Goal: Task Accomplishment & Management: Use online tool/utility

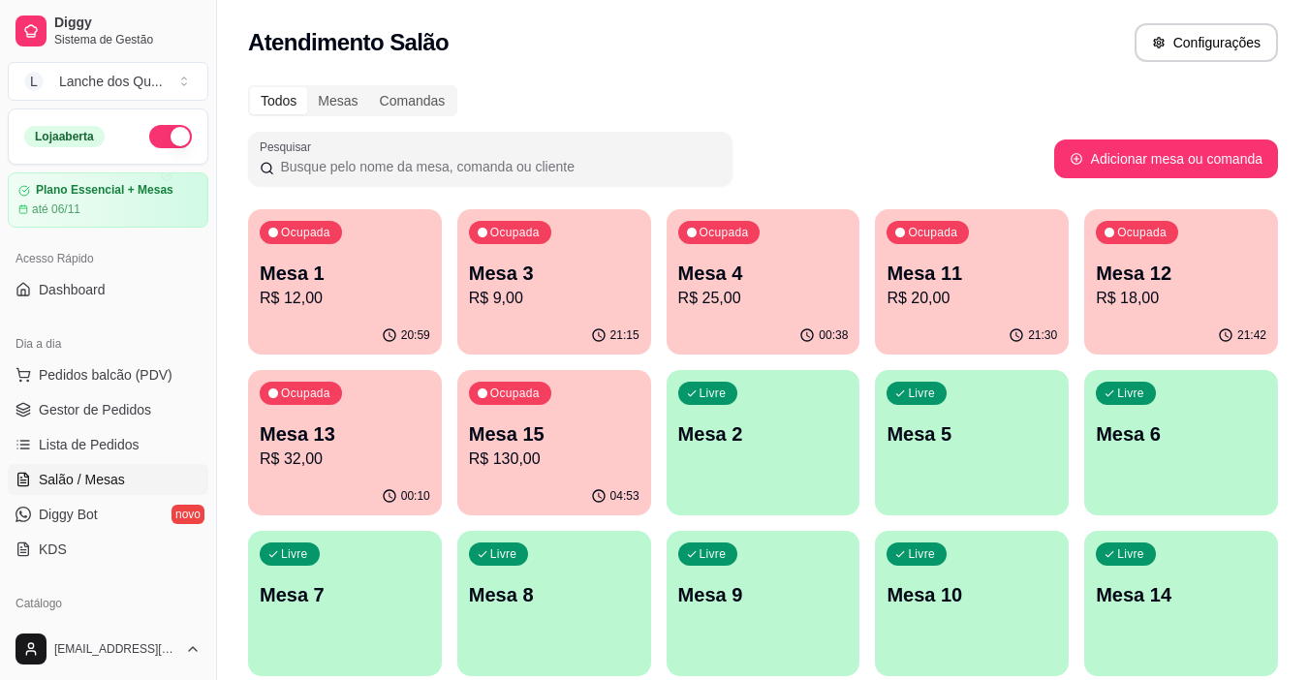
scroll to position [75, 0]
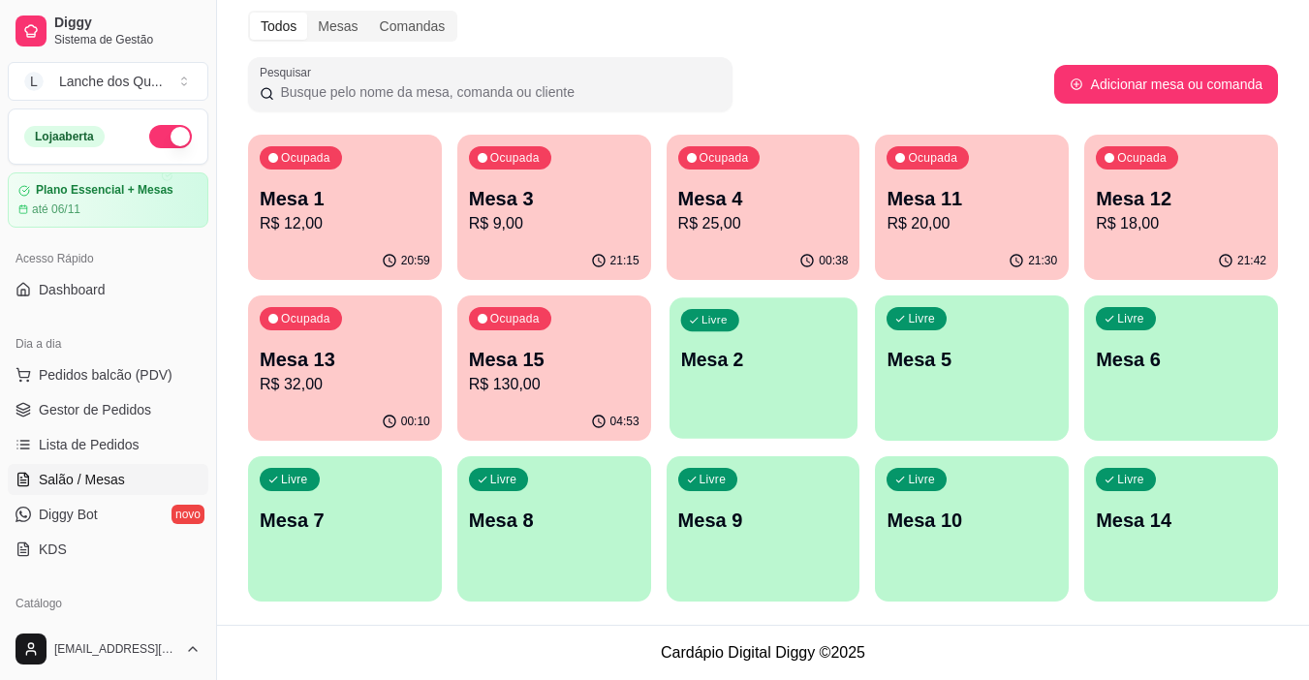
click at [755, 376] on div "Livre Mesa 2" at bounding box center [764, 356] width 188 height 118
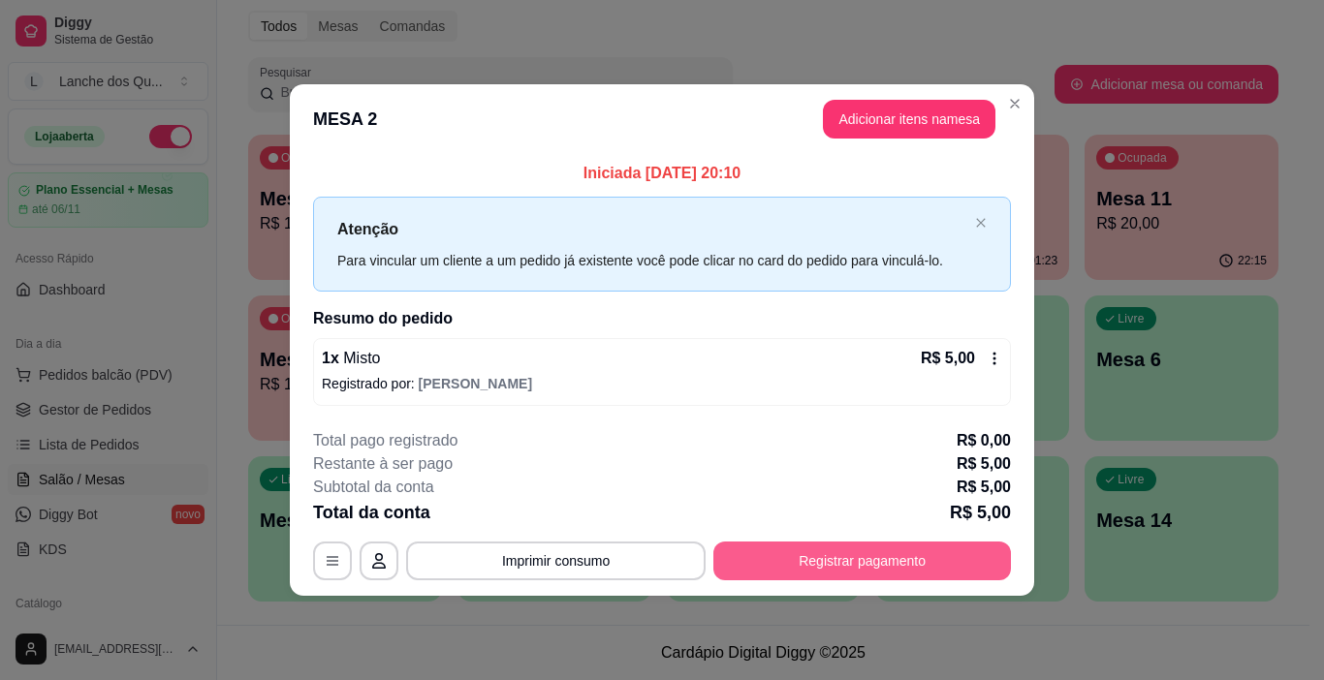
click at [774, 553] on button "Registrar pagamento" at bounding box center [861, 561] width 297 height 39
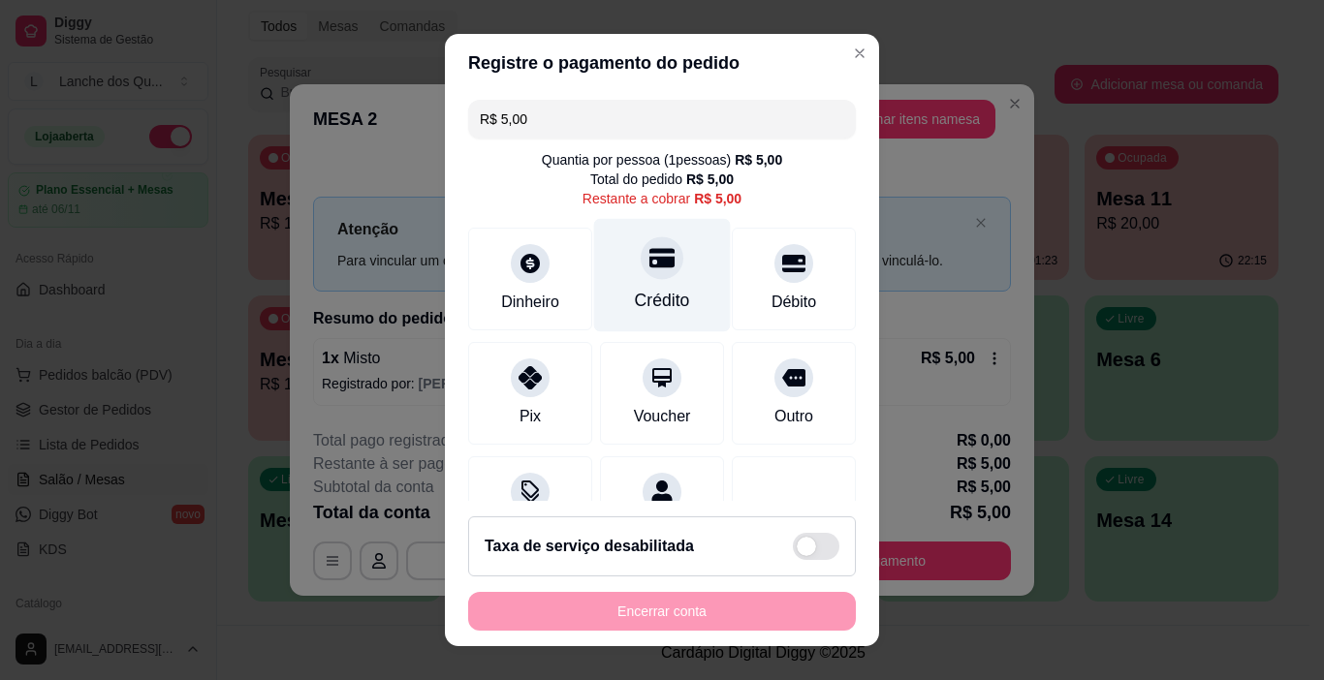
click at [645, 290] on div "Crédito" at bounding box center [662, 300] width 55 height 25
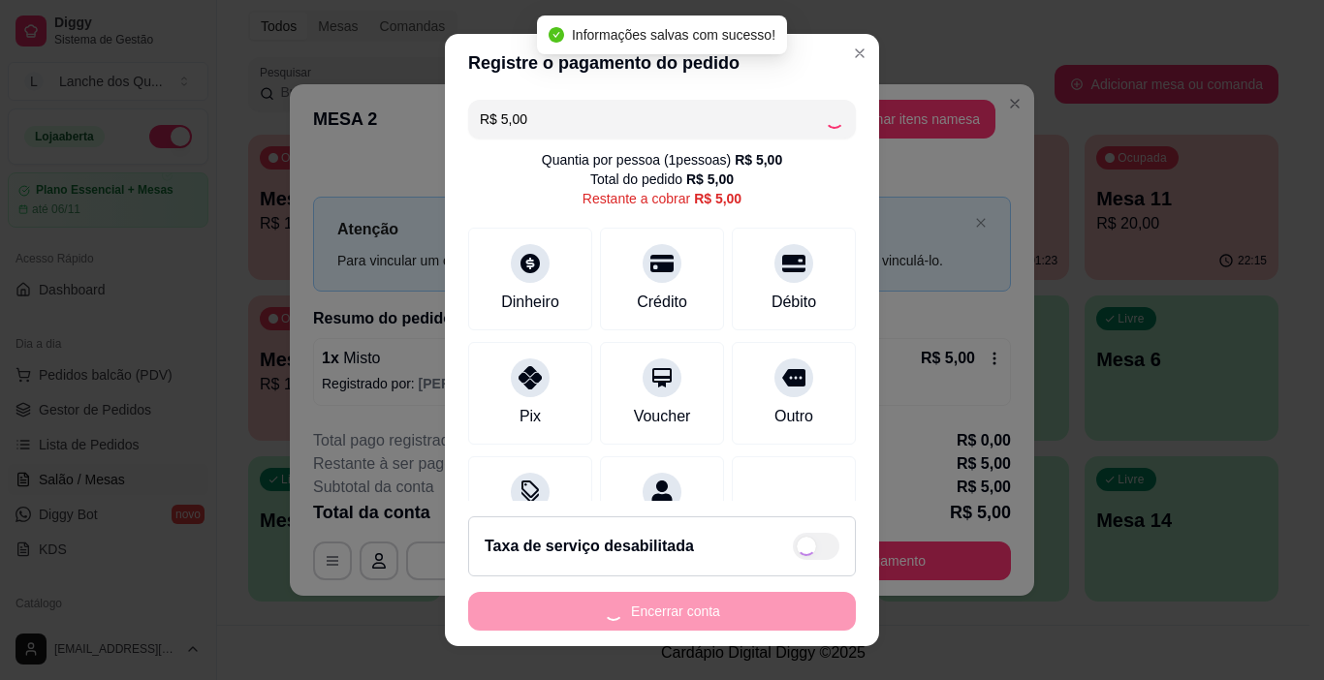
type input "R$ 0,00"
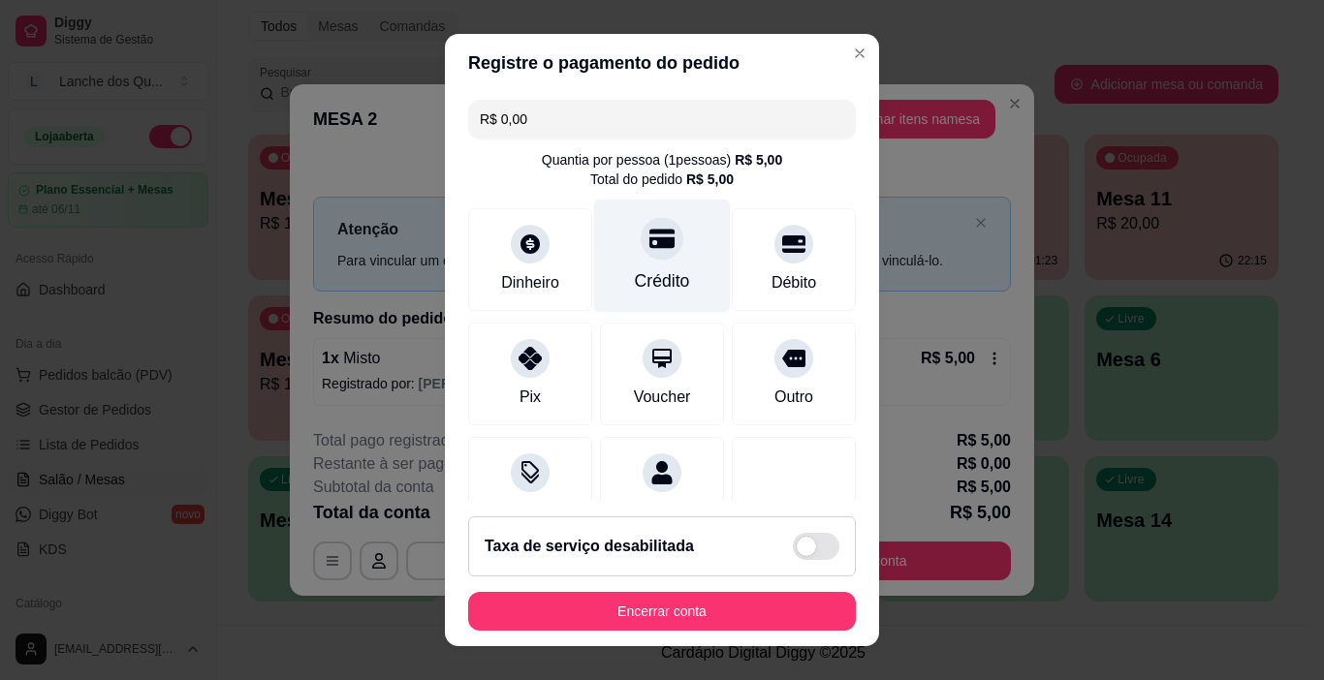
drag, startPoint x: 660, startPoint y: 243, endPoint x: 657, endPoint y: 234, distance: 10.1
click at [658, 237] on div at bounding box center [662, 239] width 43 height 43
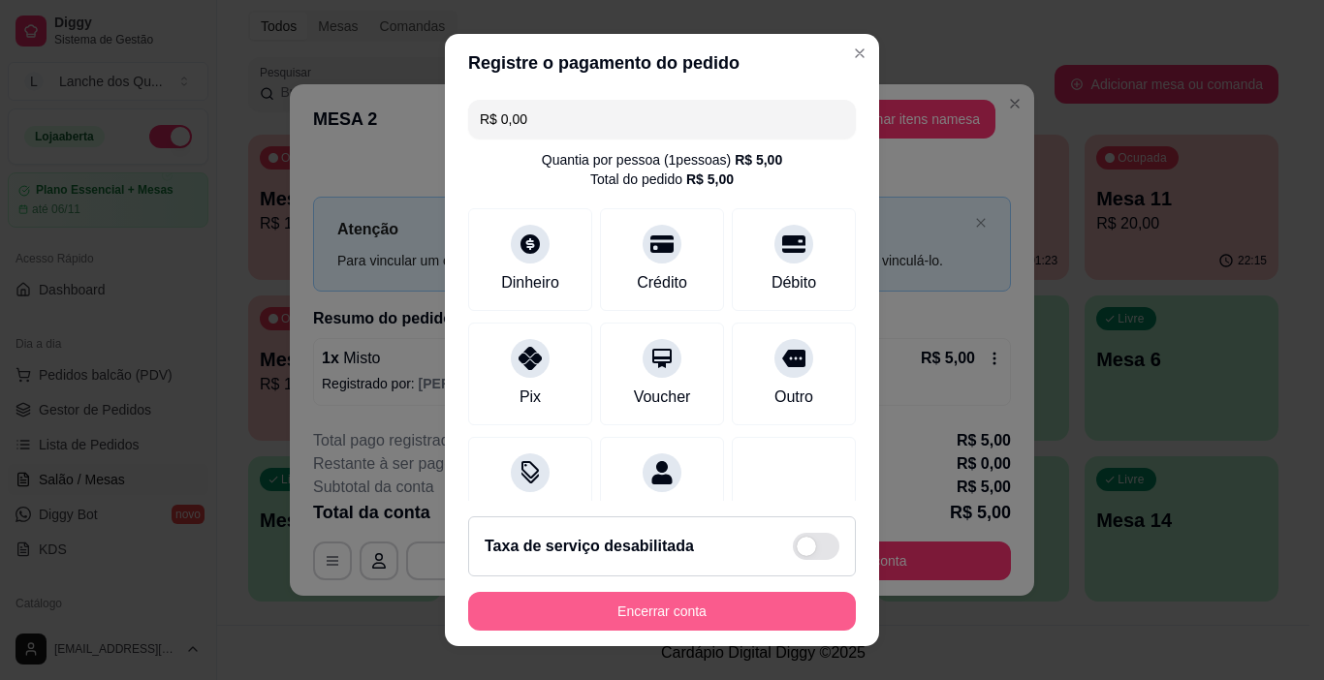
click at [695, 607] on button "Encerrar conta" at bounding box center [662, 611] width 388 height 39
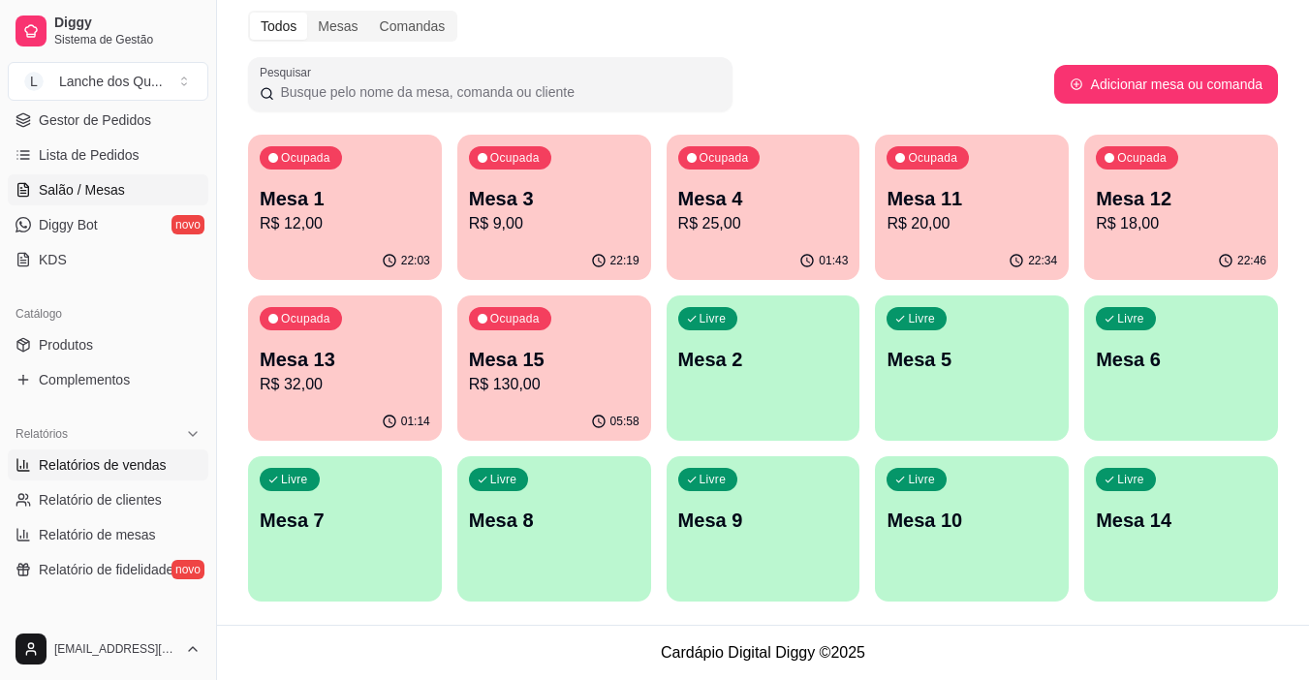
scroll to position [291, 0]
click at [93, 468] on span "Relatórios de vendas" at bounding box center [103, 463] width 128 height 19
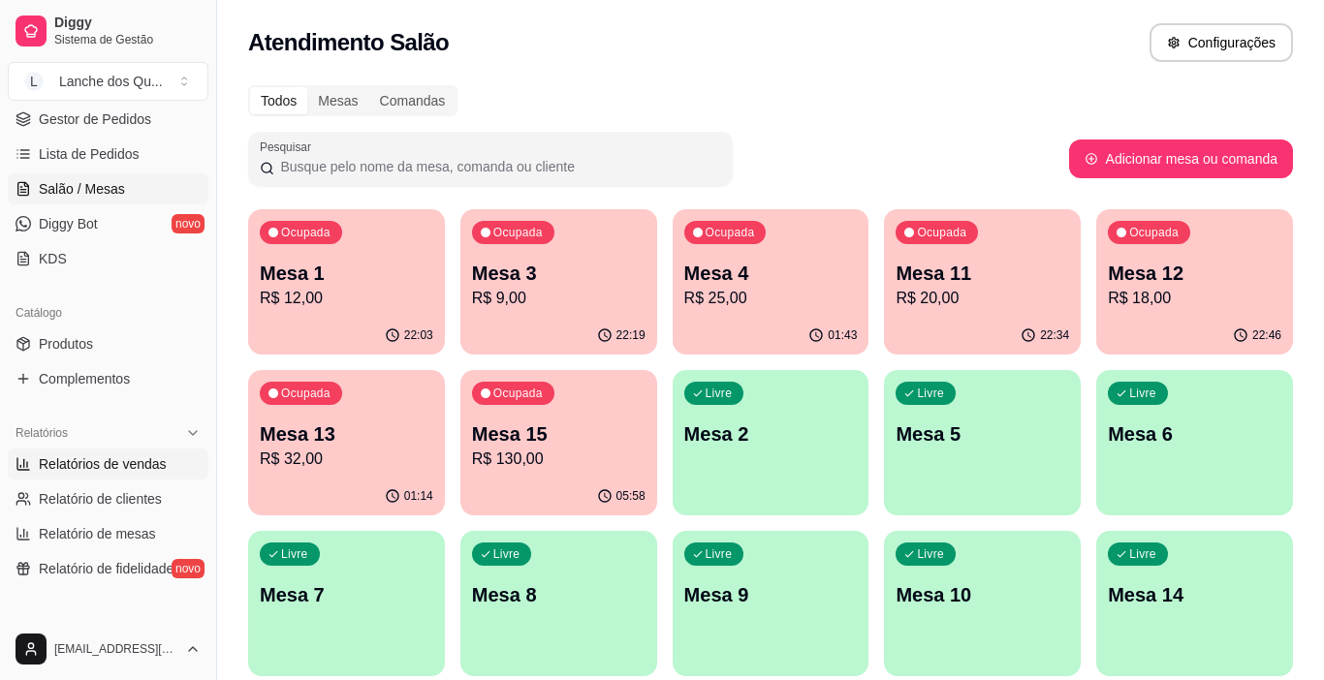
select select "ALL"
select select "0"
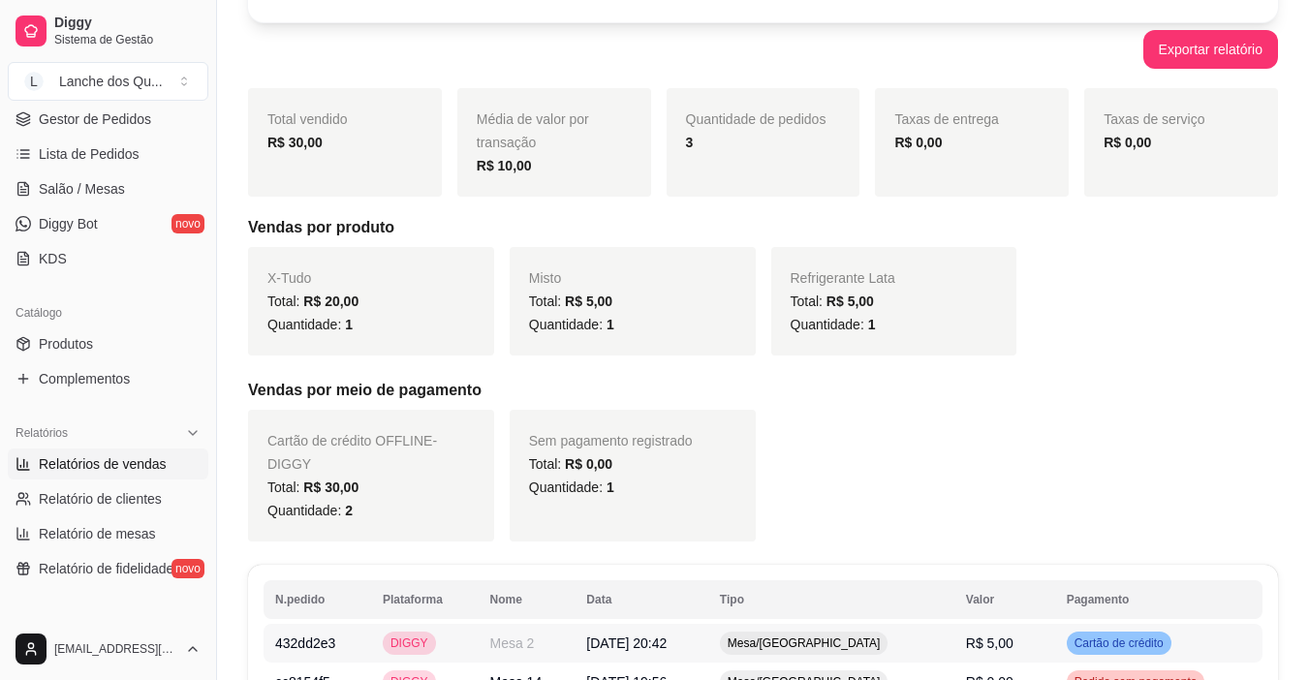
scroll to position [395, 0]
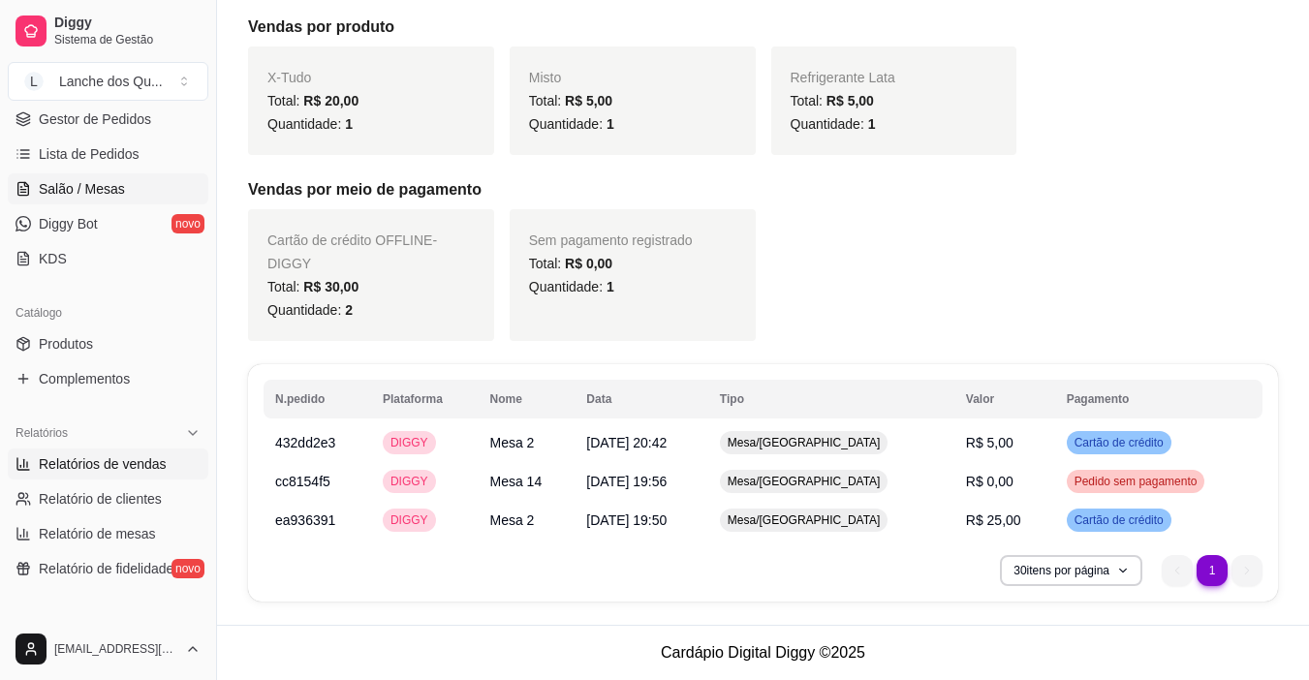
click at [48, 202] on link "Salão / Mesas" at bounding box center [108, 188] width 201 height 31
